Goal: Information Seeking & Learning: Check status

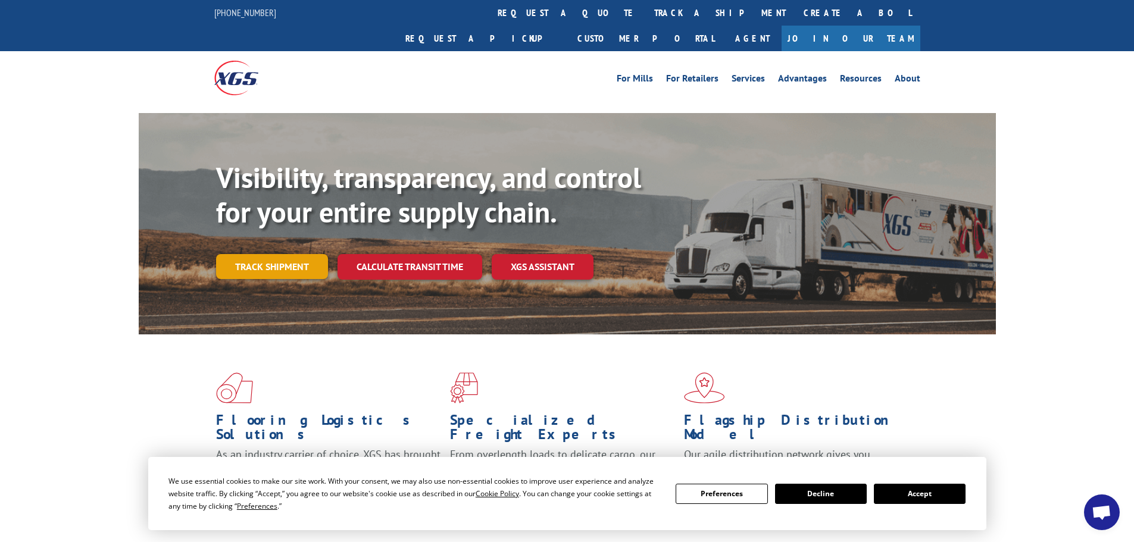
click at [290, 254] on link "Track shipment" at bounding box center [272, 266] width 112 height 25
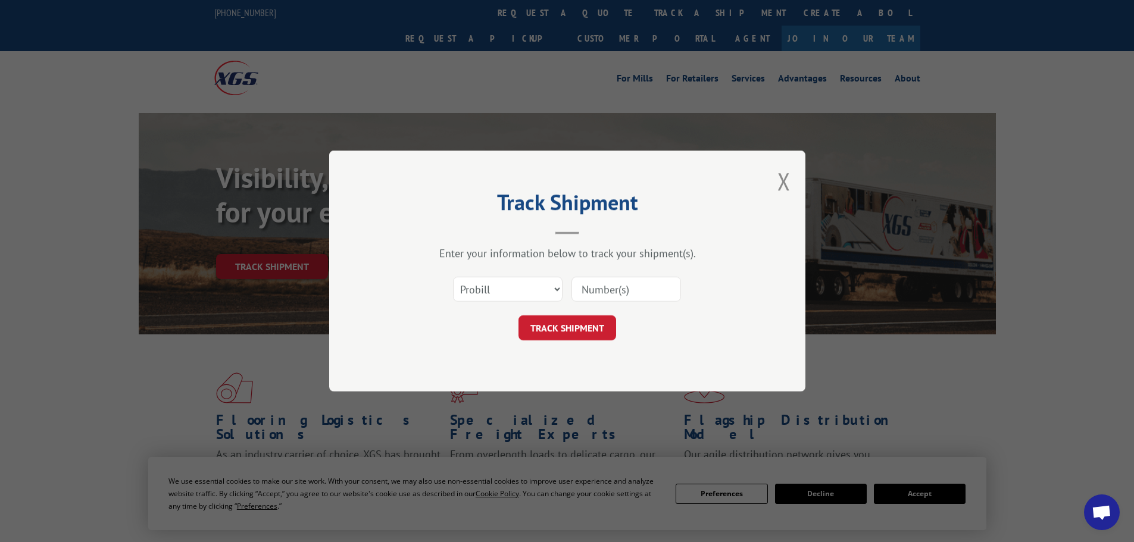
click at [587, 289] on input at bounding box center [626, 289] width 110 height 25
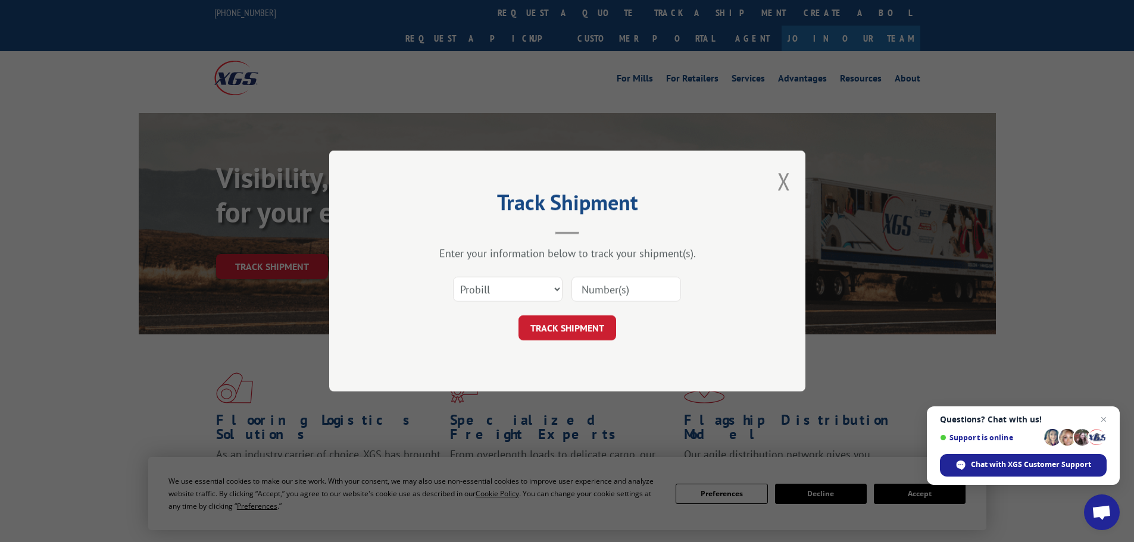
paste input "16398230"
type input "16398230"
click at [580, 316] on button "TRACK SHIPMENT" at bounding box center [567, 327] width 98 height 25
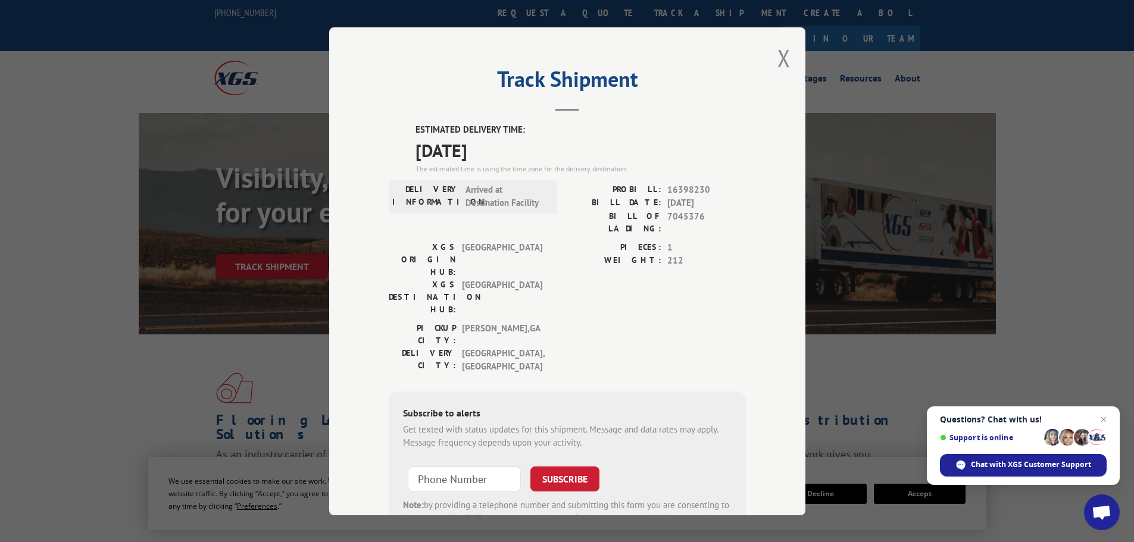
drag, startPoint x: 773, startPoint y: 62, endPoint x: 783, endPoint y: 64, distance: 10.3
click at [777, 62] on button "Close modal" at bounding box center [783, 58] width 13 height 32
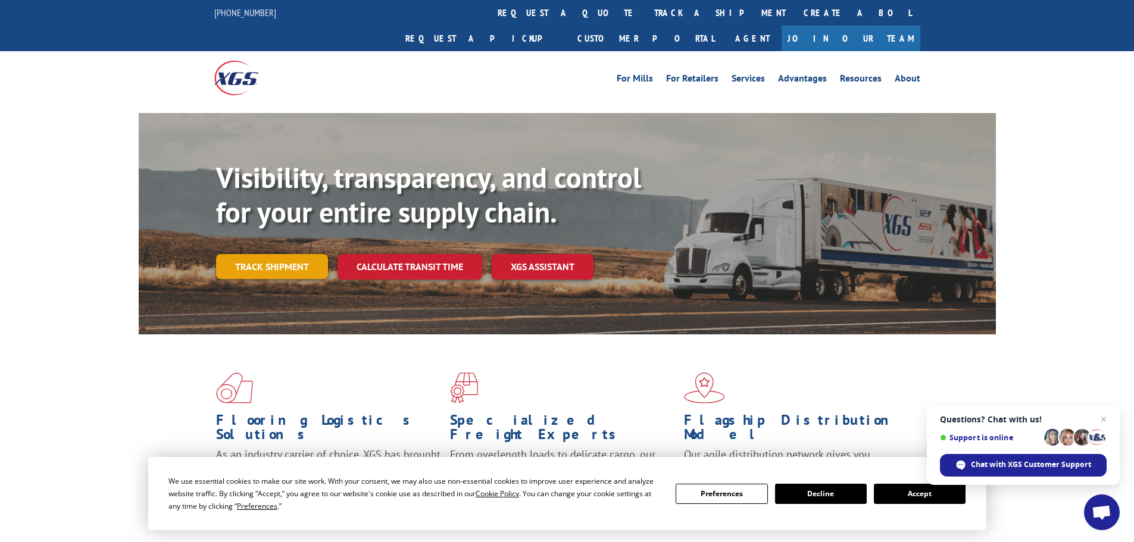
click at [271, 254] on link "Track shipment" at bounding box center [272, 266] width 112 height 25
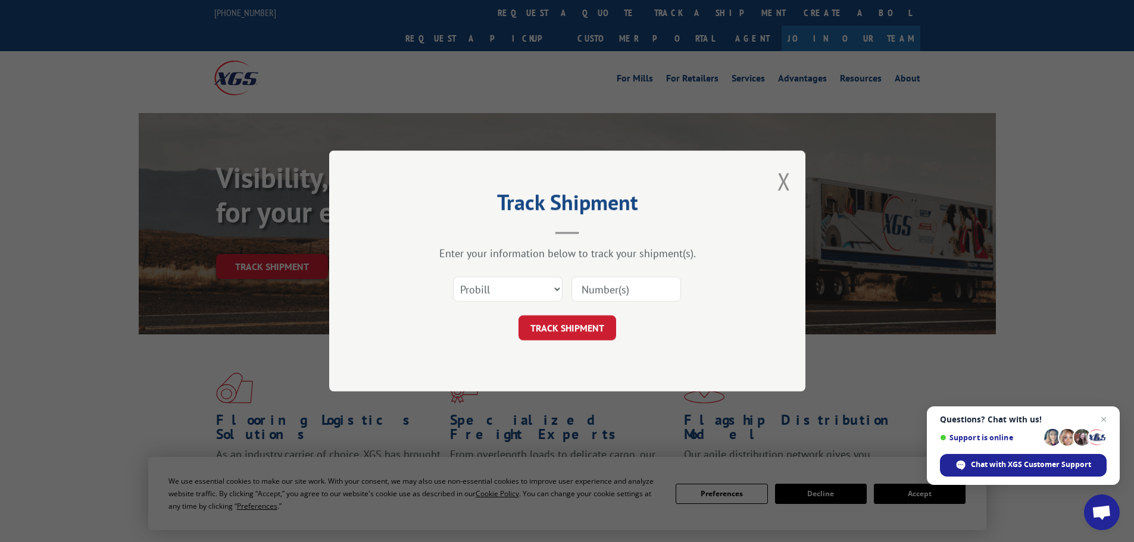
click at [583, 293] on input at bounding box center [626, 289] width 110 height 25
paste input "17523324"
type input "17523324"
click at [579, 325] on button "TRACK SHIPMENT" at bounding box center [567, 327] width 98 height 25
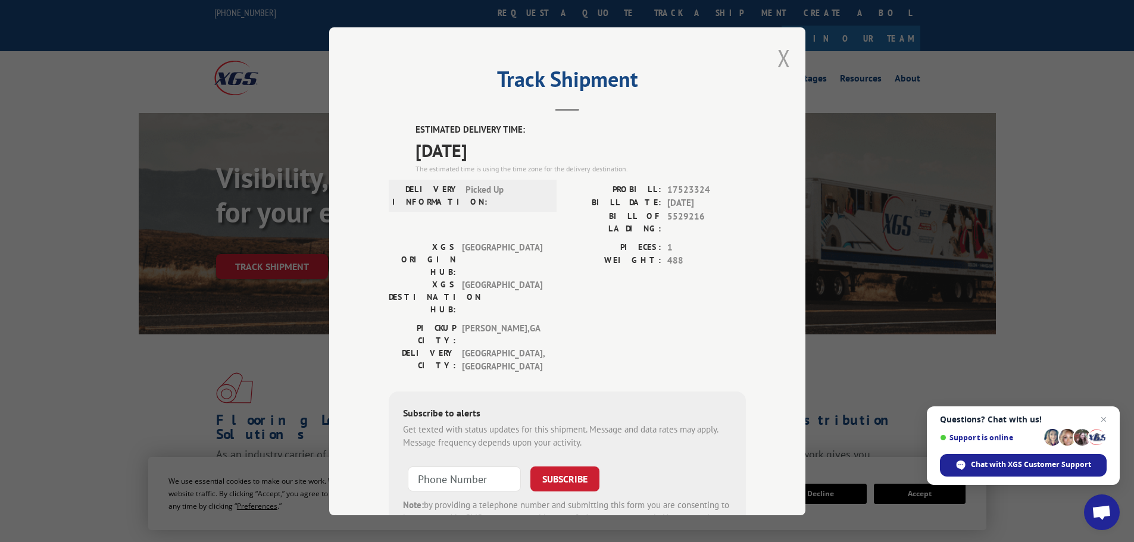
click at [778, 61] on button "Close modal" at bounding box center [783, 58] width 13 height 32
